Goal: Transaction & Acquisition: Obtain resource

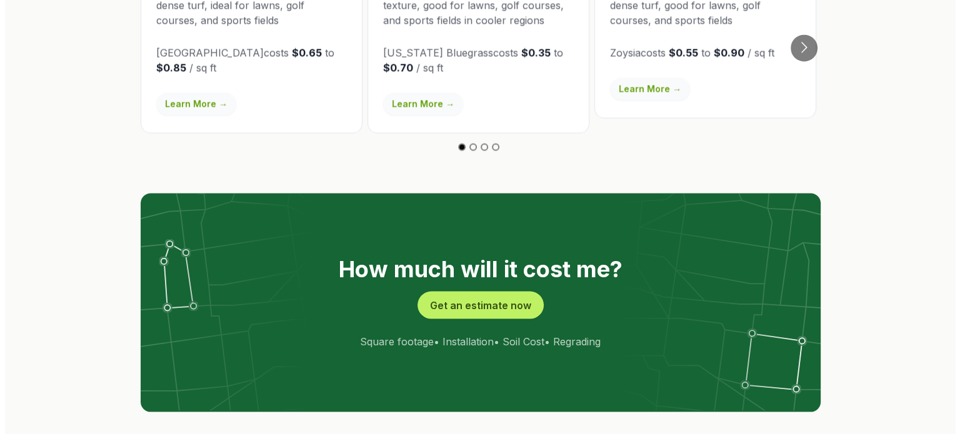
scroll to position [2314, 0]
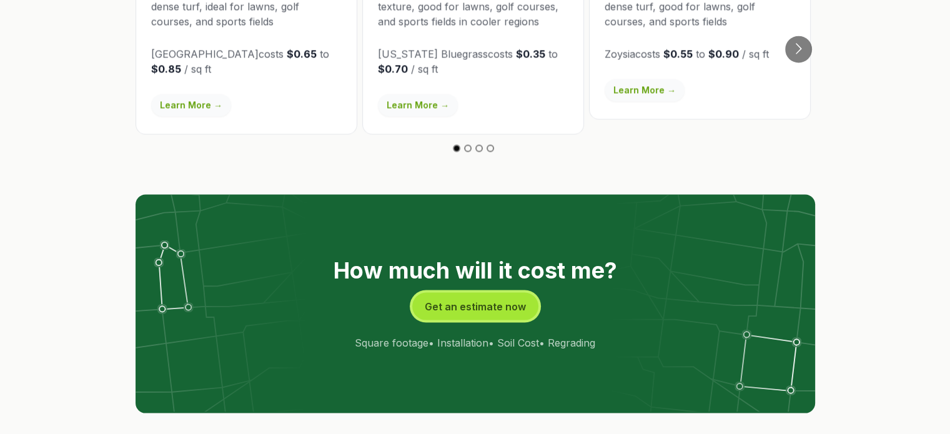
click at [480, 292] on button "Get an estimate now" at bounding box center [475, 305] width 126 height 27
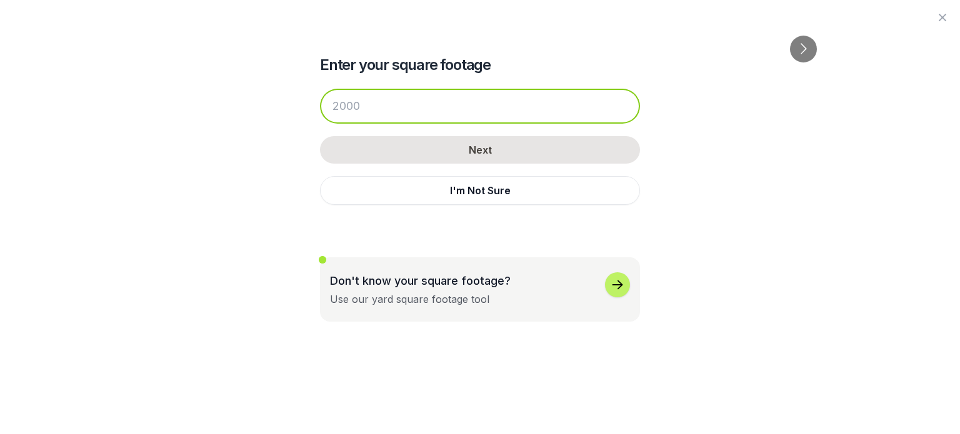
click at [362, 106] on input "number" at bounding box center [480, 106] width 320 height 35
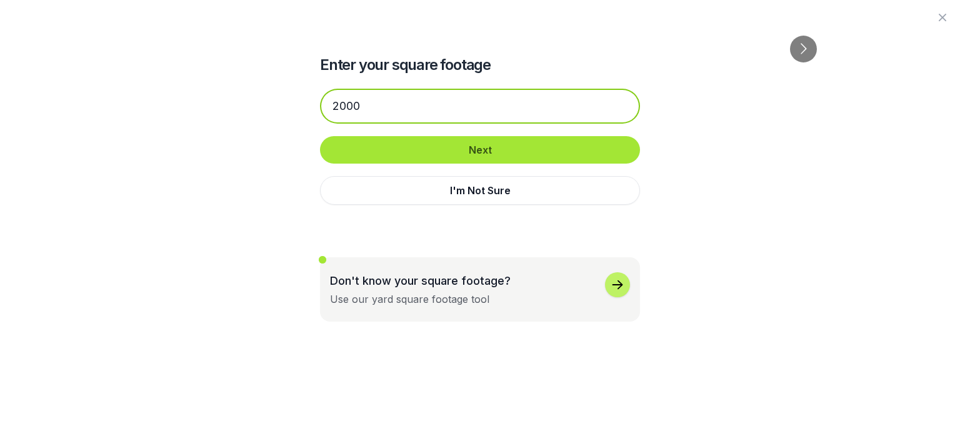
type input "2000"
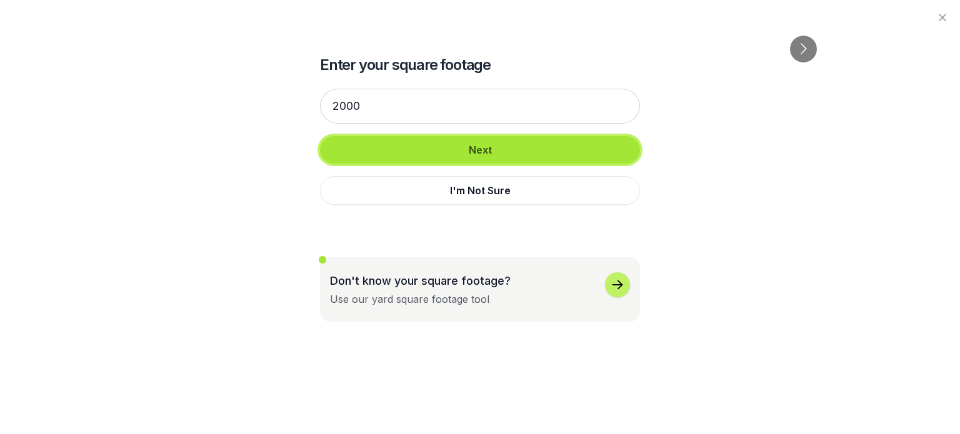
click at [435, 148] on button "Next" at bounding box center [480, 149] width 320 height 27
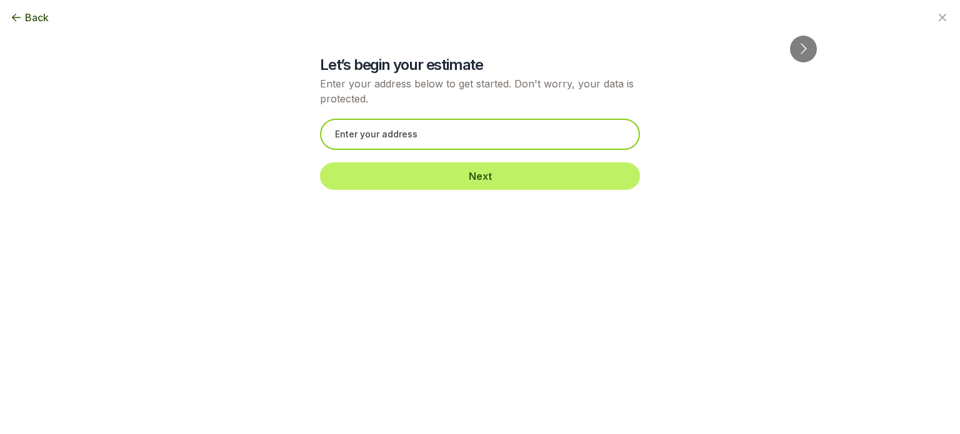
click at [379, 134] on input "text" at bounding box center [480, 134] width 320 height 31
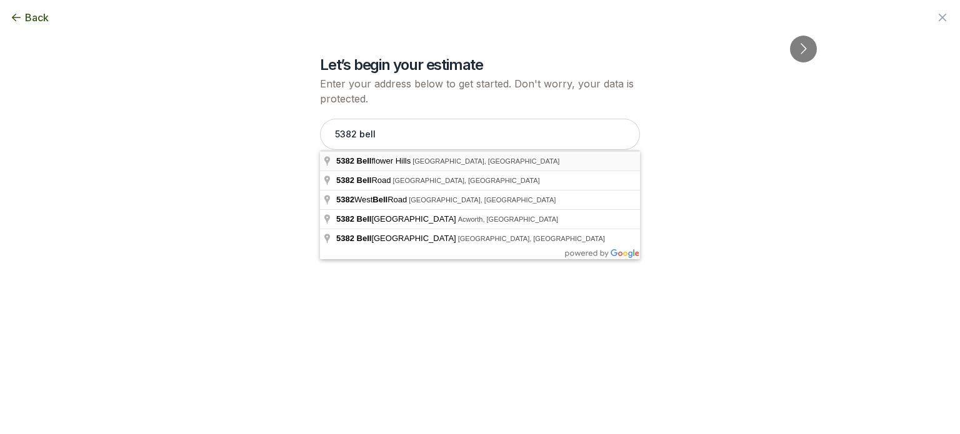
type input "[STREET_ADDRESS]"
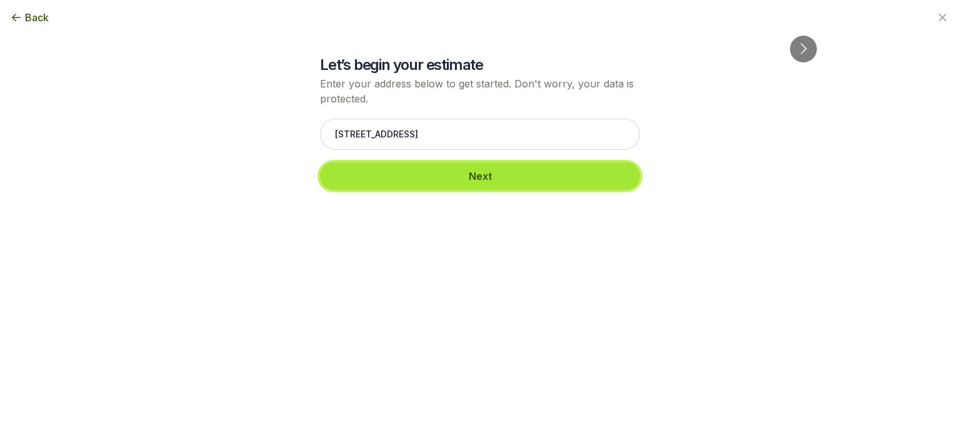
click at [447, 177] on button "Next" at bounding box center [480, 175] width 320 height 27
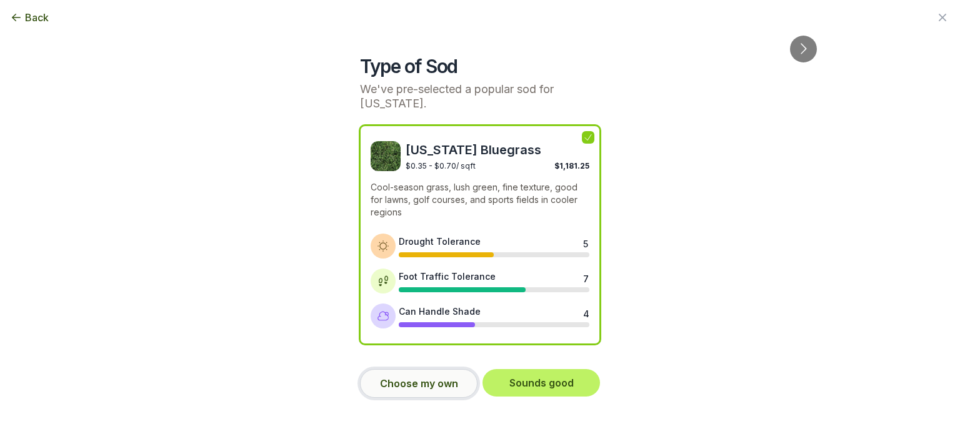
click at [440, 374] on button "Choose my own" at bounding box center [418, 383] width 117 height 29
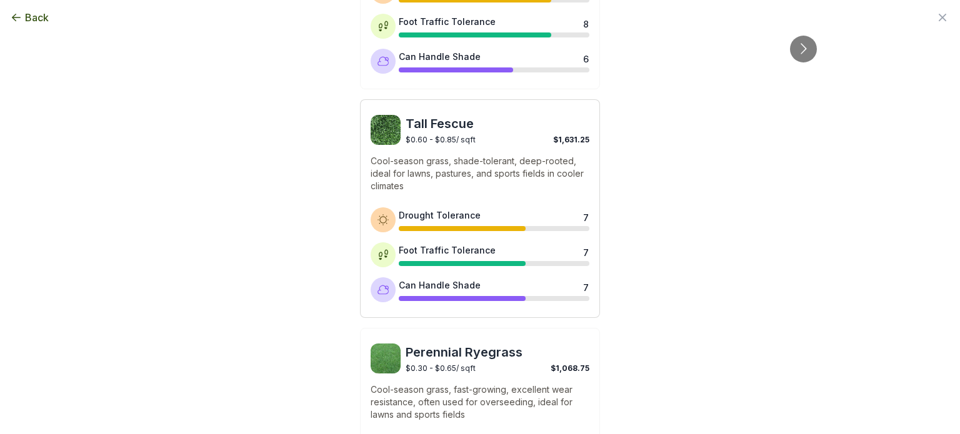
scroll to position [687, 0]
click at [430, 149] on div "Tall Fescue $0.60 - $0.85 / sqft $1,631.25 Cool-season grass, shade-tolerant, d…" at bounding box center [480, 208] width 240 height 219
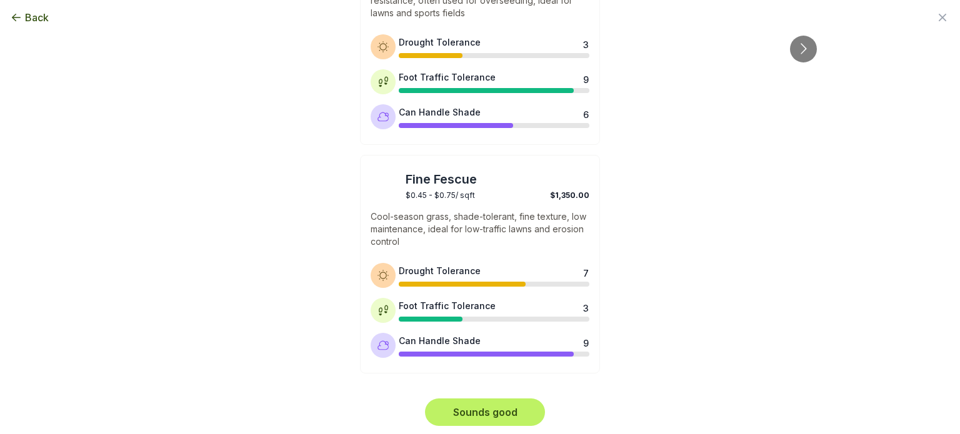
scroll to position [1088, 0]
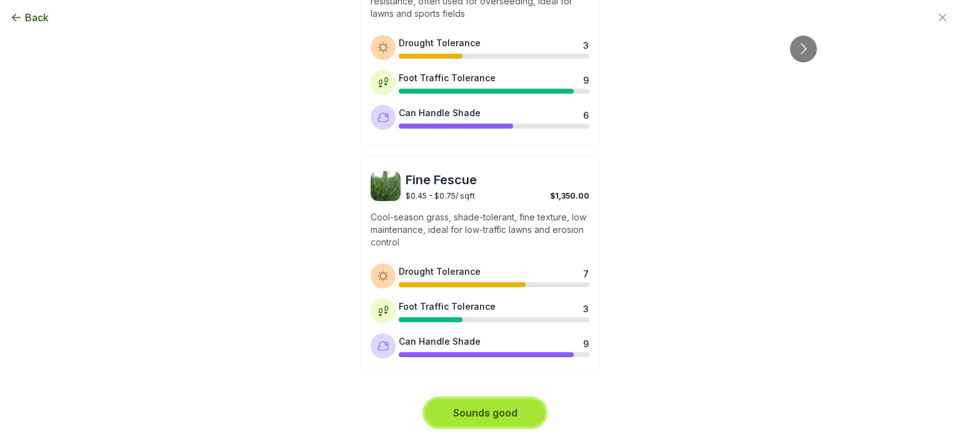
click at [466, 412] on button "Sounds good" at bounding box center [485, 412] width 120 height 27
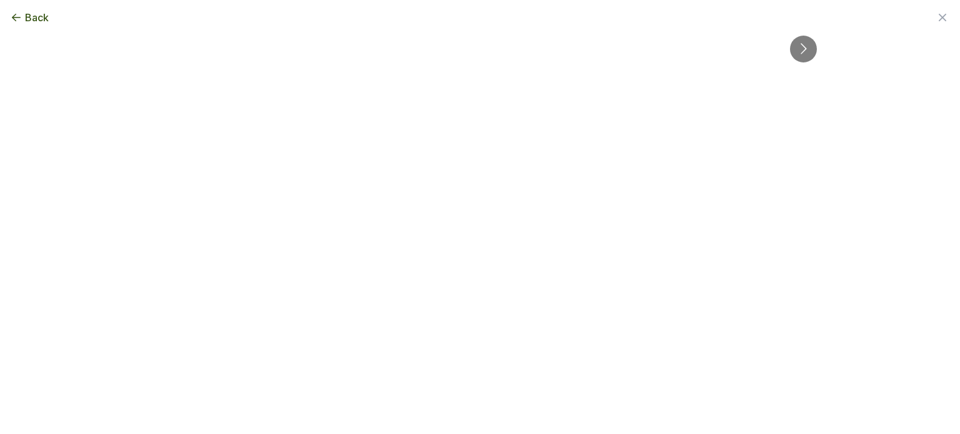
scroll to position [0, 0]
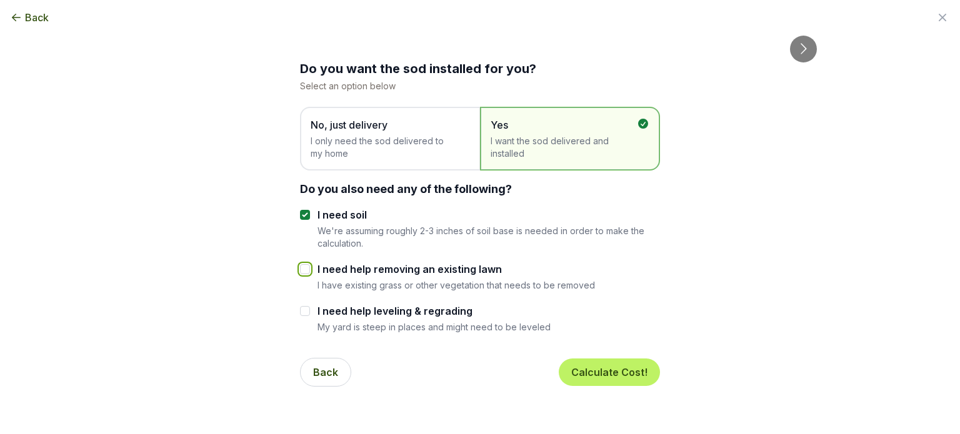
click at [301, 269] on input "I need help removing an existing lawn" at bounding box center [305, 269] width 10 height 10
checkbox input "true"
click at [603, 371] on button "Calculate Cost!" at bounding box center [609, 372] width 101 height 27
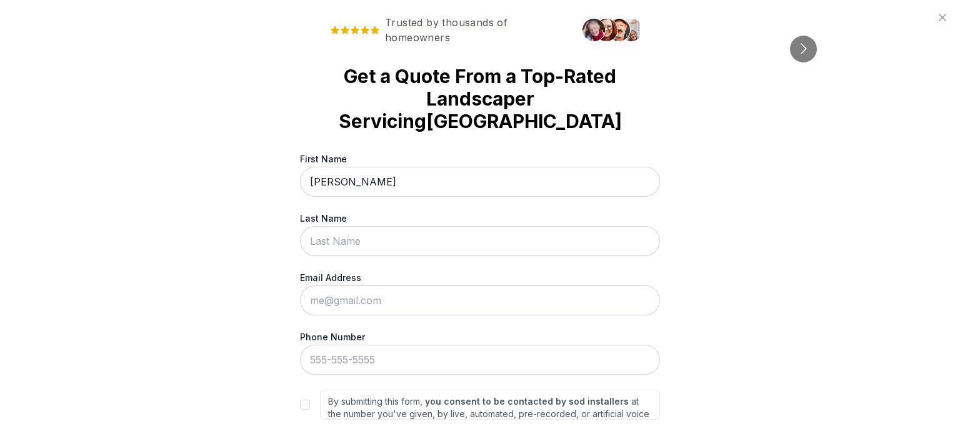
type input "[PERSON_NAME]"
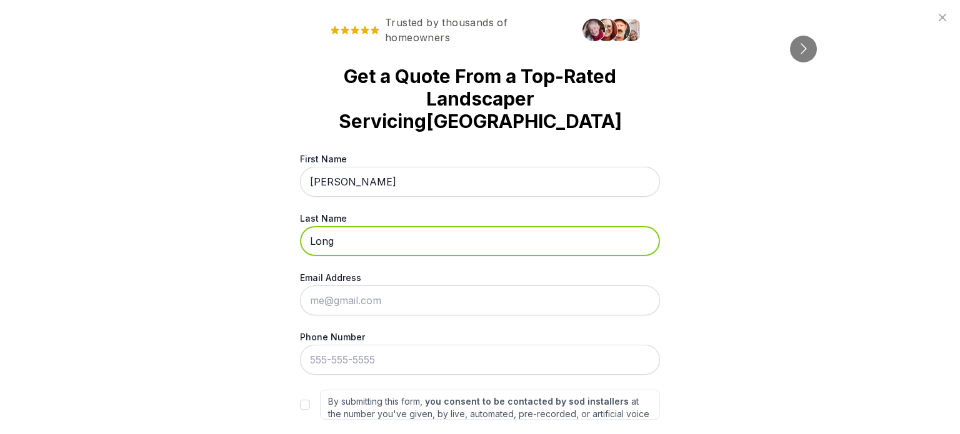
type input "Long"
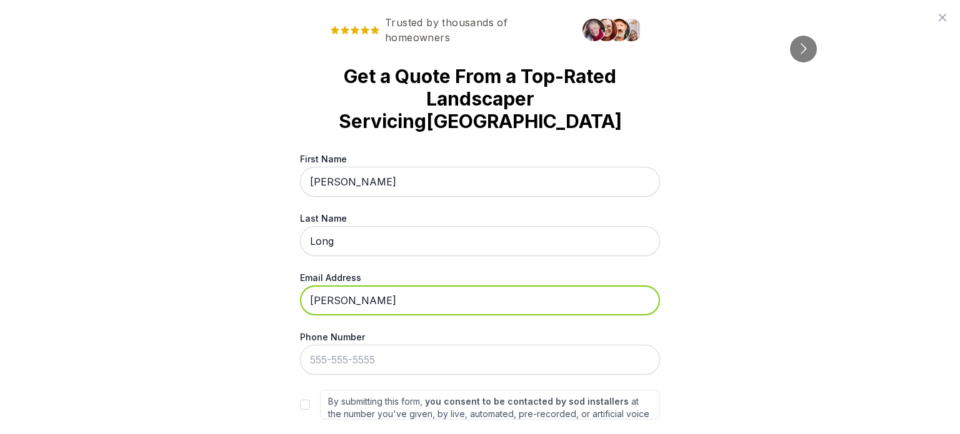
type input "[PERSON_NAME][EMAIL_ADDRESS][PERSON_NAME][DOMAIN_NAME]"
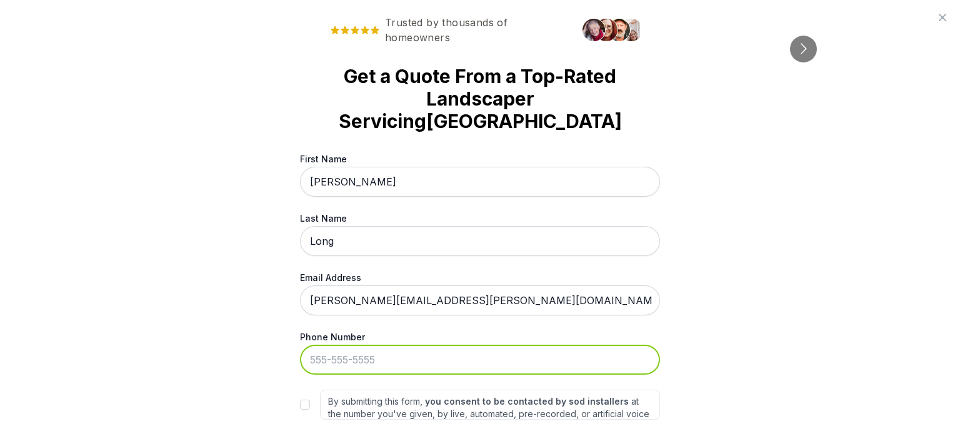
type input "[PHONE_NUMBER]"
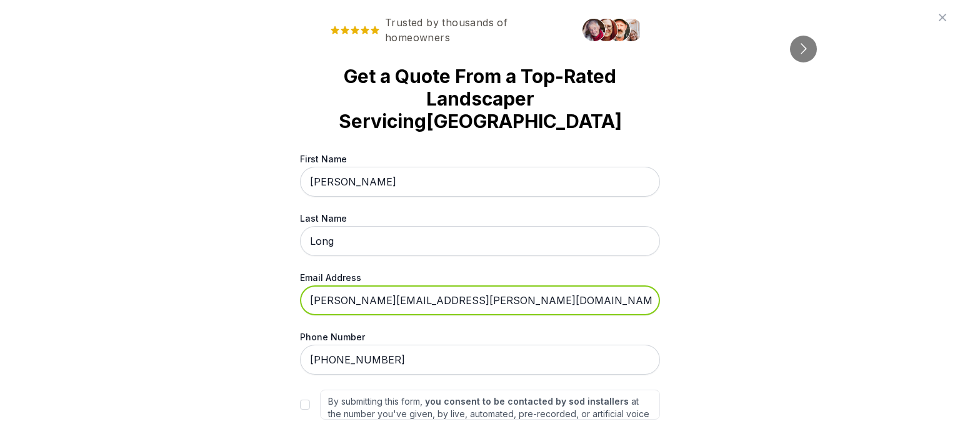
scroll to position [55, 0]
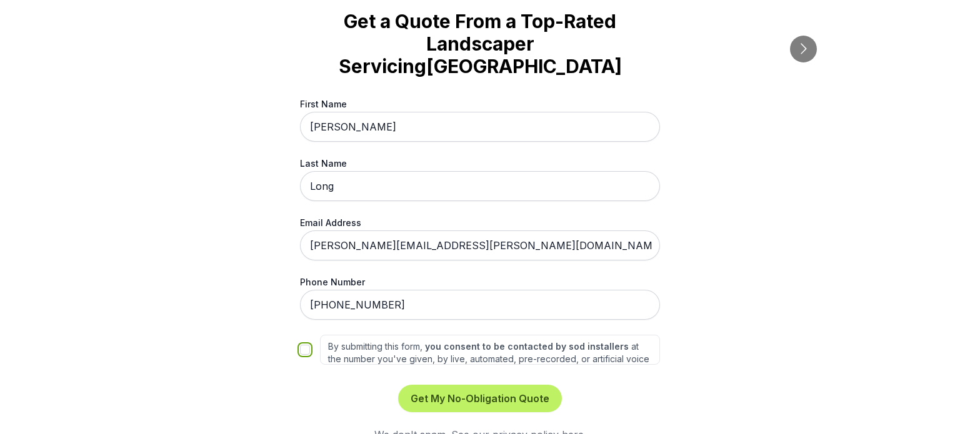
click at [302, 345] on input "By submitting this form, you consent to be contacted by sod installers at the n…" at bounding box center [305, 350] width 10 height 10
checkbox input "true"
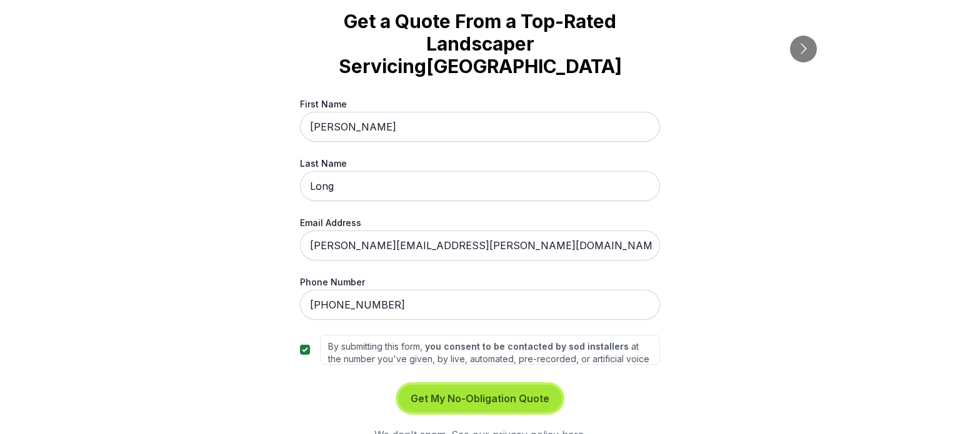
click at [419, 385] on button "Get My No-Obligation Quote" at bounding box center [480, 398] width 164 height 27
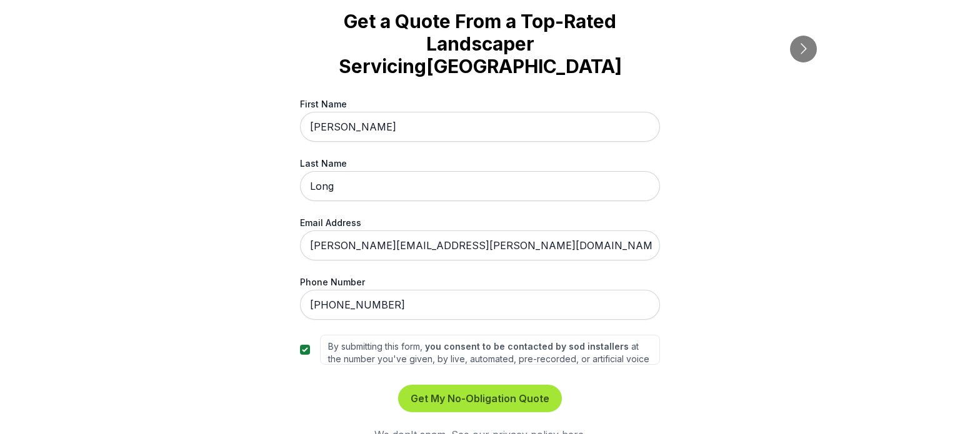
scroll to position [0, 0]
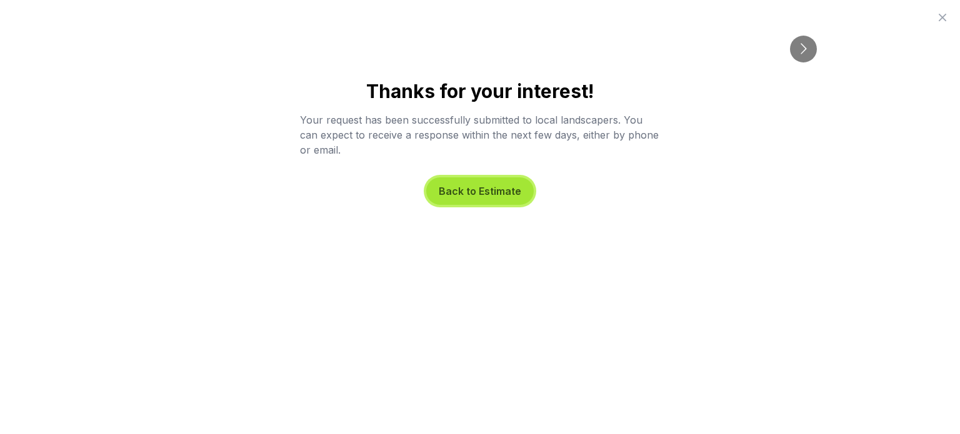
click at [467, 196] on button "Back to Estimate" at bounding box center [479, 190] width 107 height 27
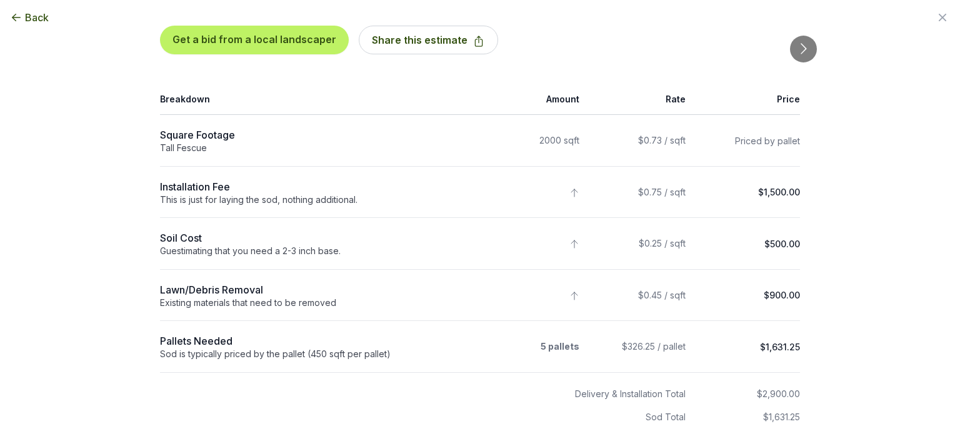
scroll to position [94, 0]
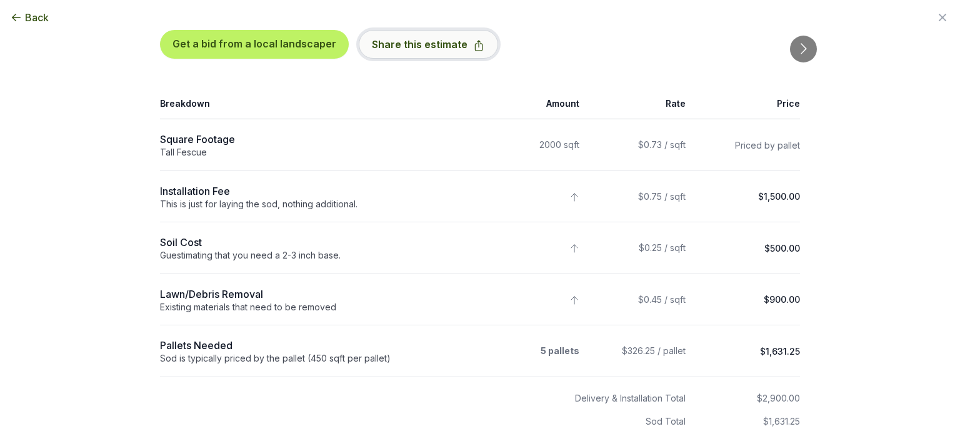
click at [425, 46] on button "Share this estimate" at bounding box center [428, 44] width 139 height 29
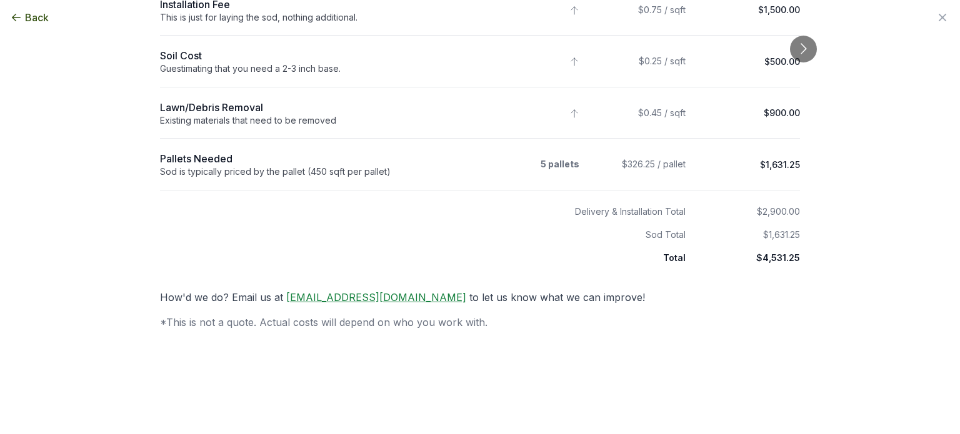
scroll to position [282, 0]
